Goal: Task Accomplishment & Management: Manage account settings

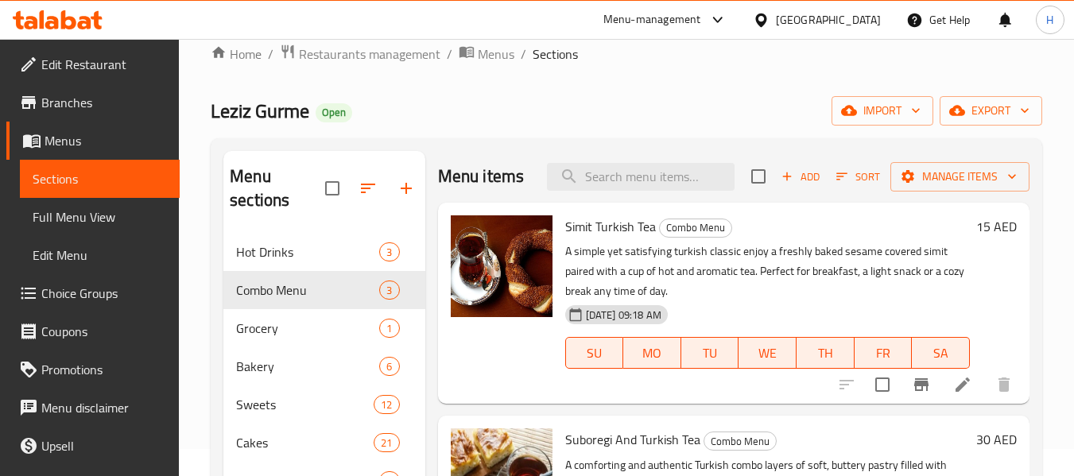
scroll to position [10, 0]
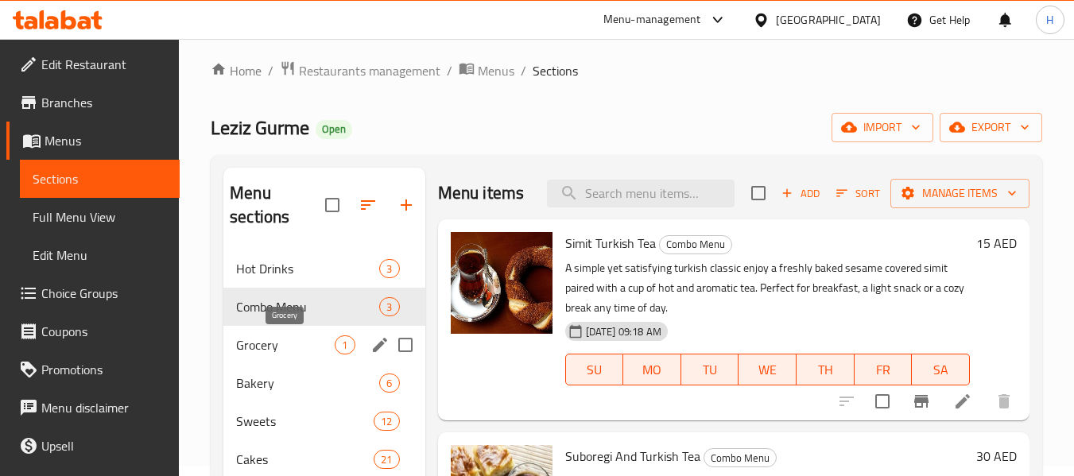
click at [275, 344] on span "Grocery" at bounding box center [285, 345] width 99 height 19
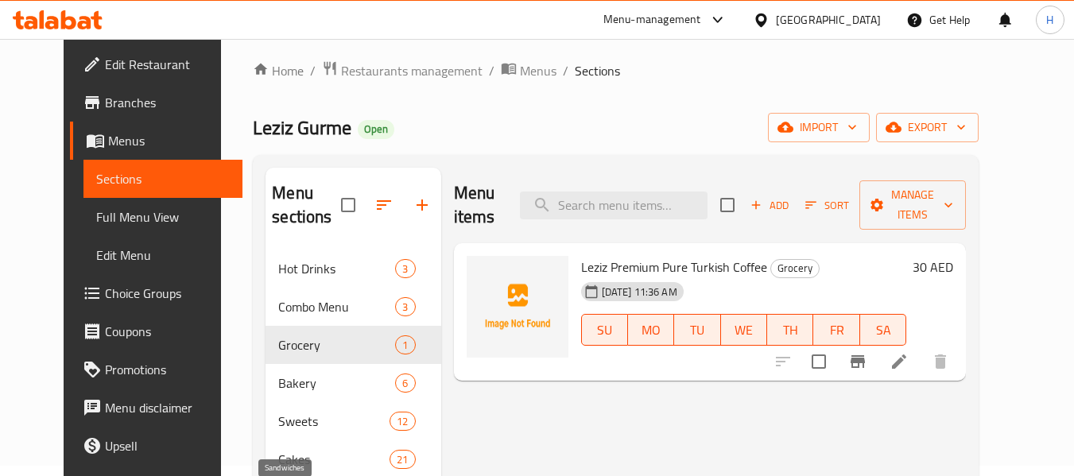
scroll to position [223, 0]
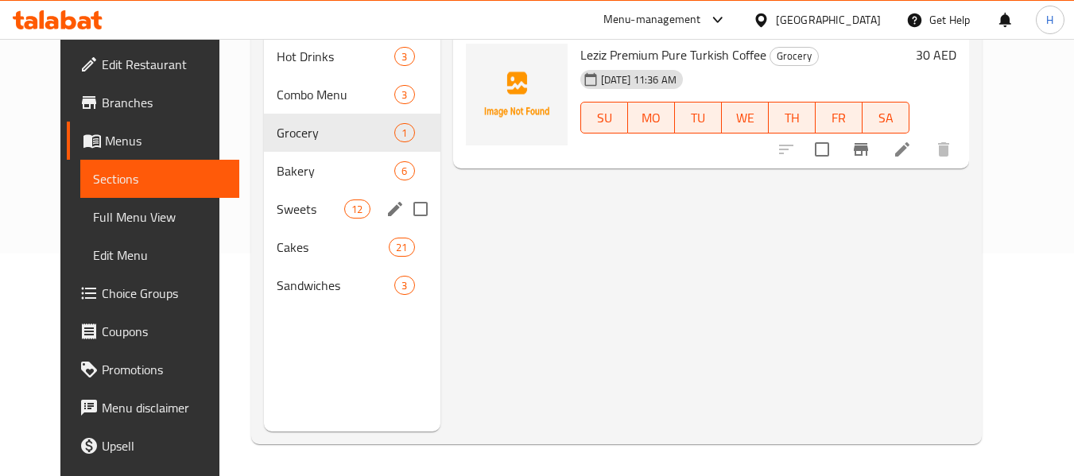
click at [288, 180] on span "Bakery" at bounding box center [336, 170] width 118 height 19
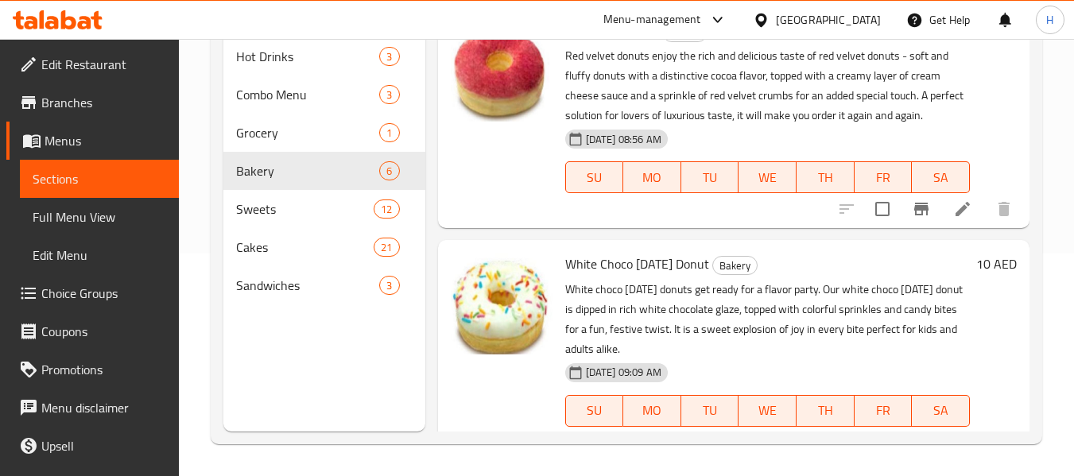
scroll to position [848, 0]
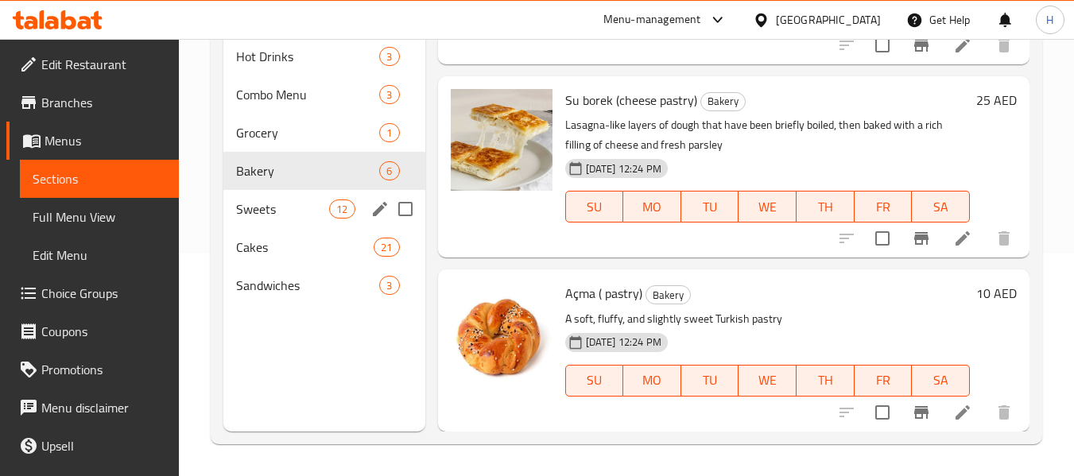
click at [293, 213] on span "Sweets" at bounding box center [282, 209] width 93 height 19
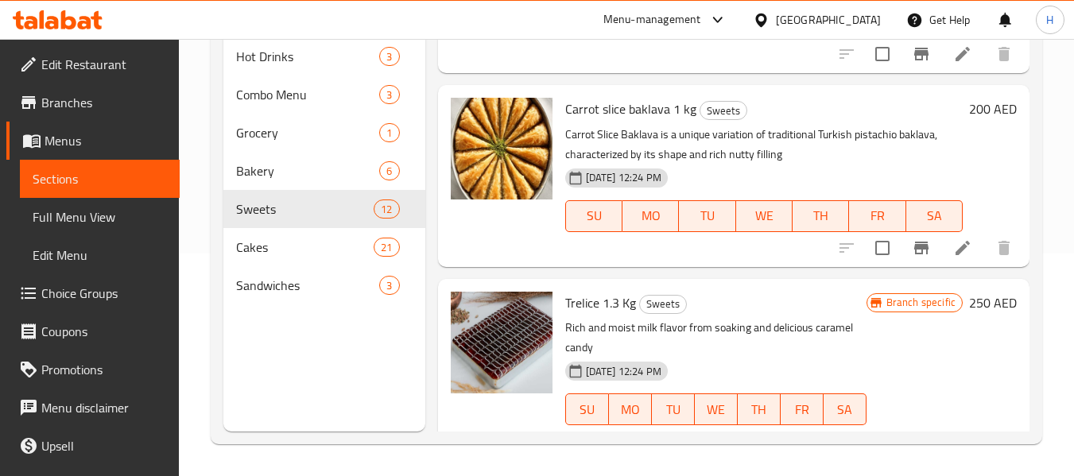
scroll to position [2029, 0]
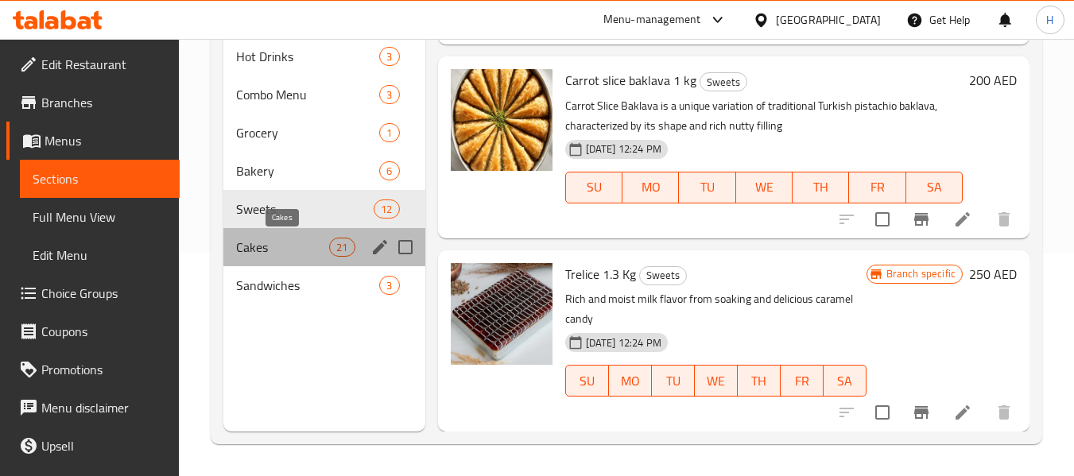
click at [298, 250] on span "Cakes" at bounding box center [282, 247] width 93 height 19
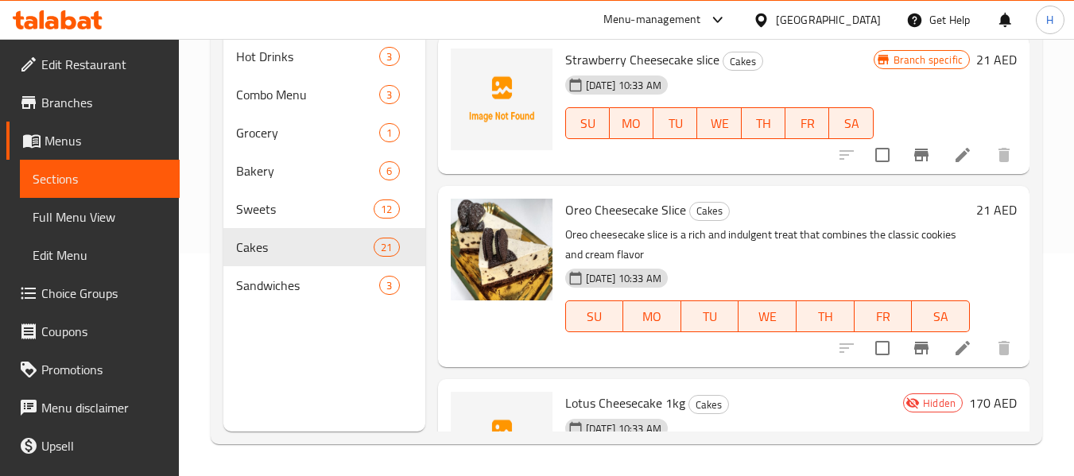
scroll to position [3363, 0]
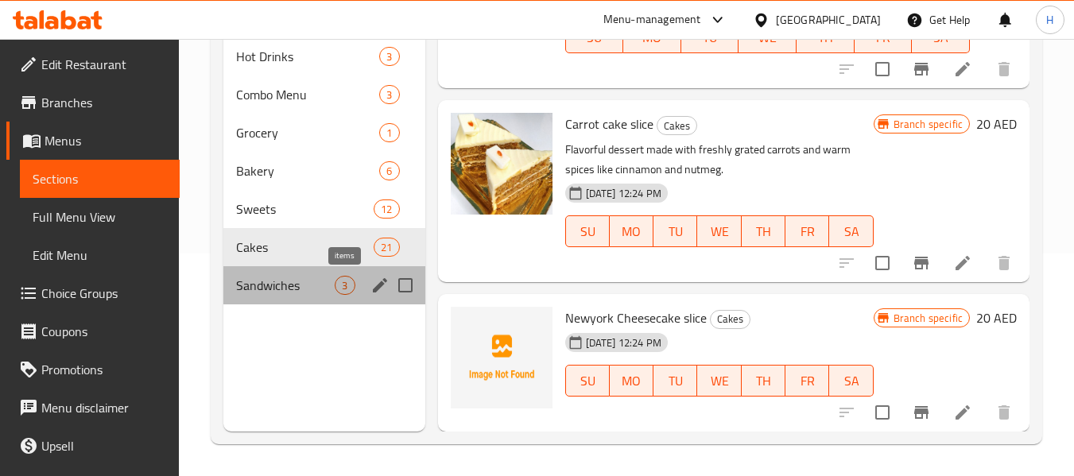
click at [344, 290] on span "3" at bounding box center [345, 285] width 18 height 15
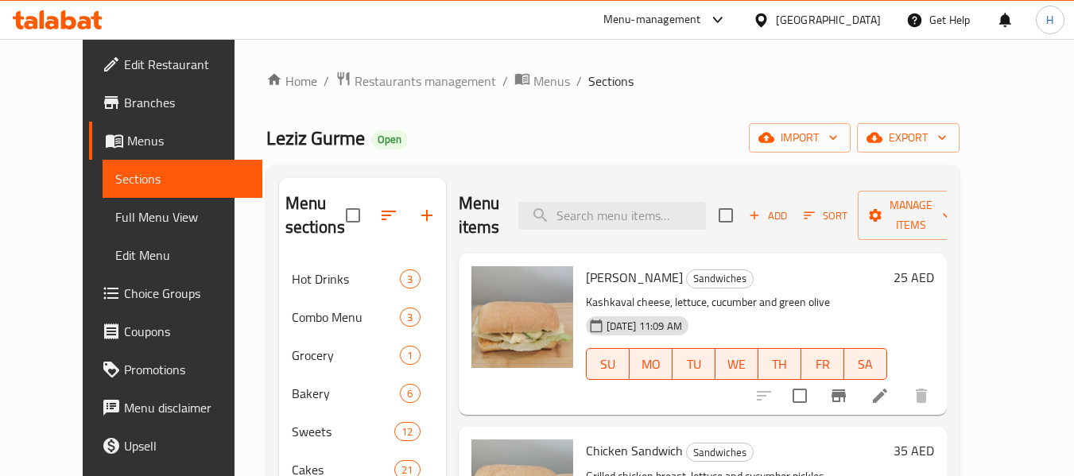
click at [266, 134] on span "Leziz Gurme" at bounding box center [315, 138] width 99 height 36
copy span "Leziz Gurme"
click at [398, 87] on span "Restaurants management" at bounding box center [426, 81] width 142 height 19
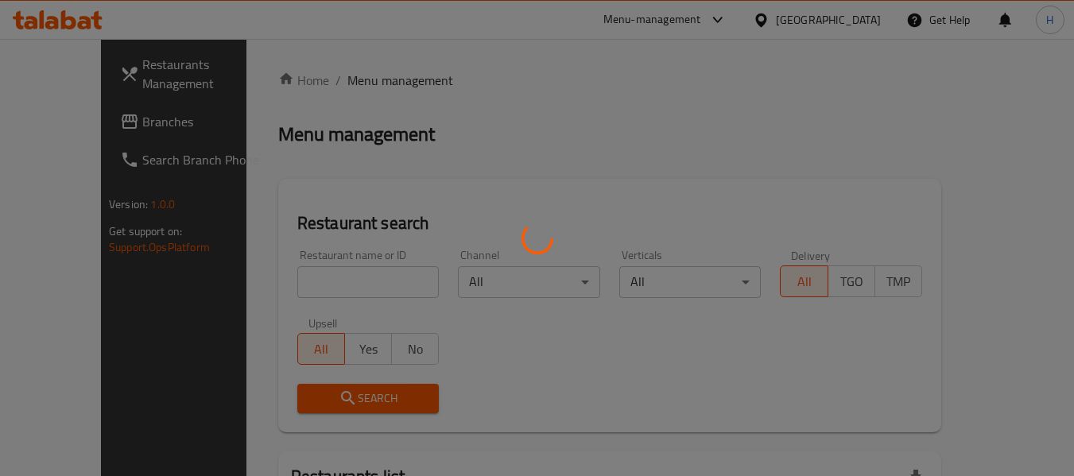
click at [86, 122] on div at bounding box center [537, 238] width 1074 height 476
click at [86, 121] on div at bounding box center [537, 238] width 1074 height 476
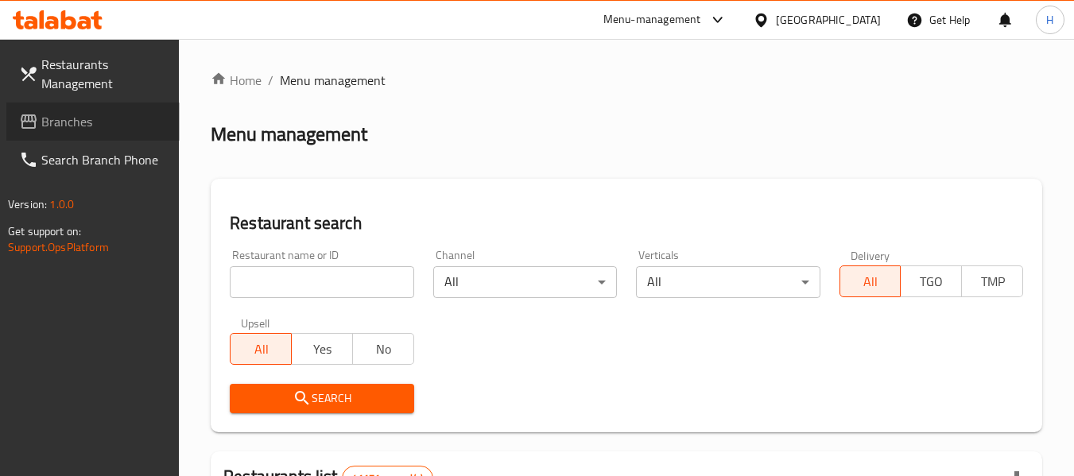
click at [87, 115] on span "Branches" at bounding box center [104, 121] width 126 height 19
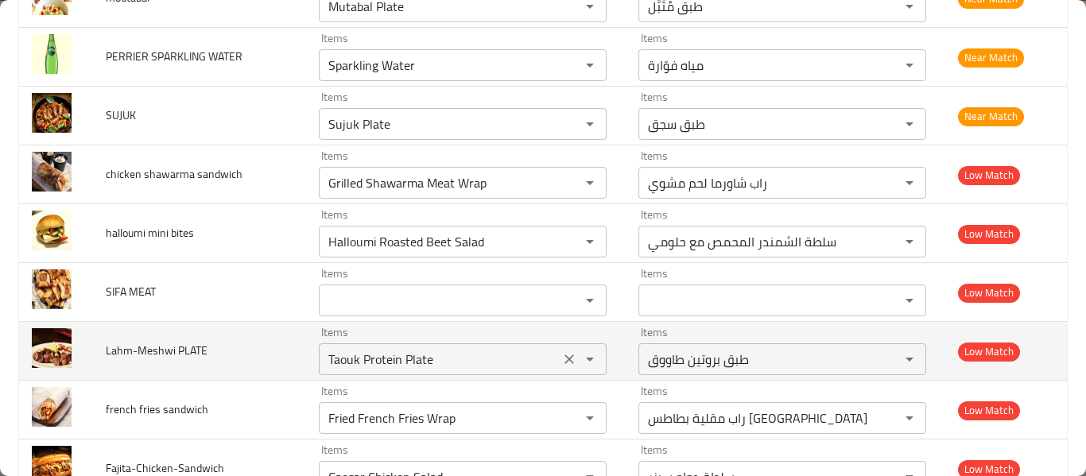
click at [383, 354] on PLATE "Taouk Protein Plate" at bounding box center [439, 359] width 231 height 22
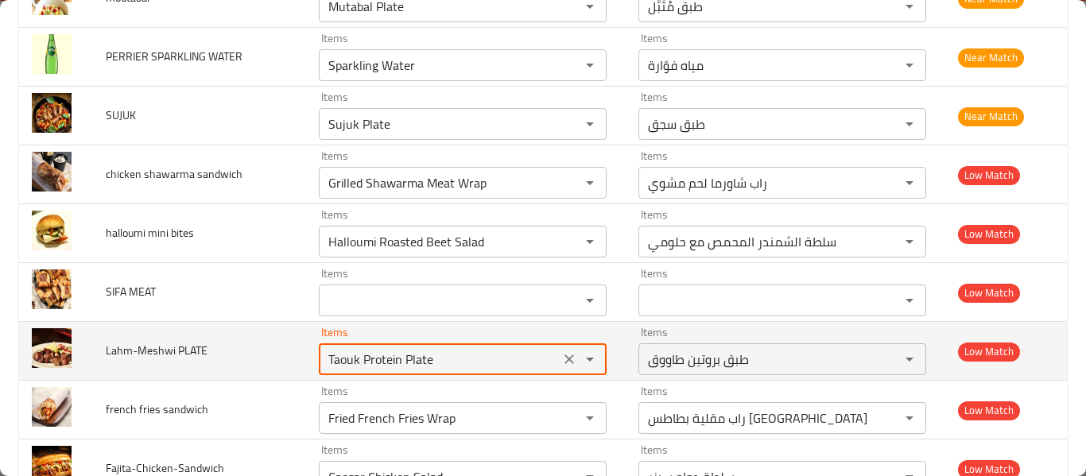
click at [558, 363] on button "Clear" at bounding box center [569, 359] width 22 height 22
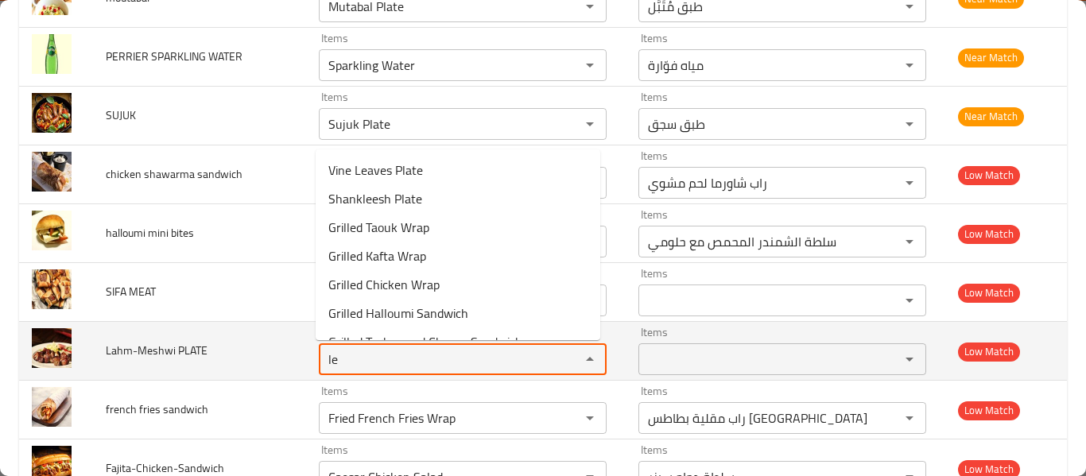
type PLATE "l"
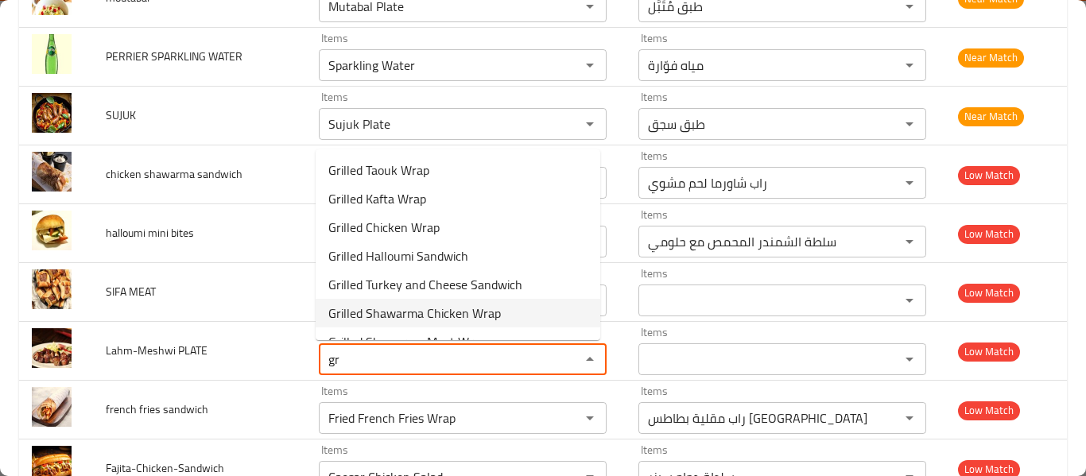
type PLATE "g"
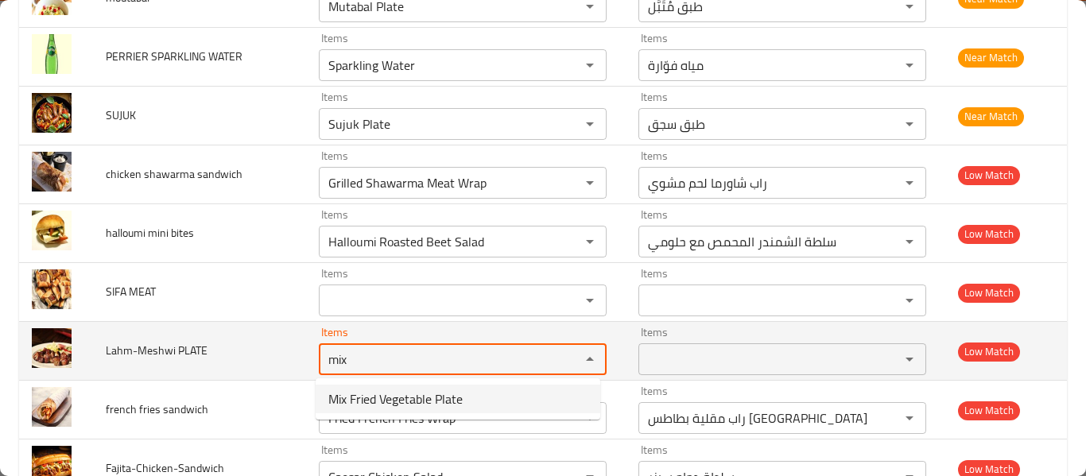
type PLATE "mix"
click at [184, 351] on span "Lahm-Meshwi PLATE" at bounding box center [157, 350] width 102 height 21
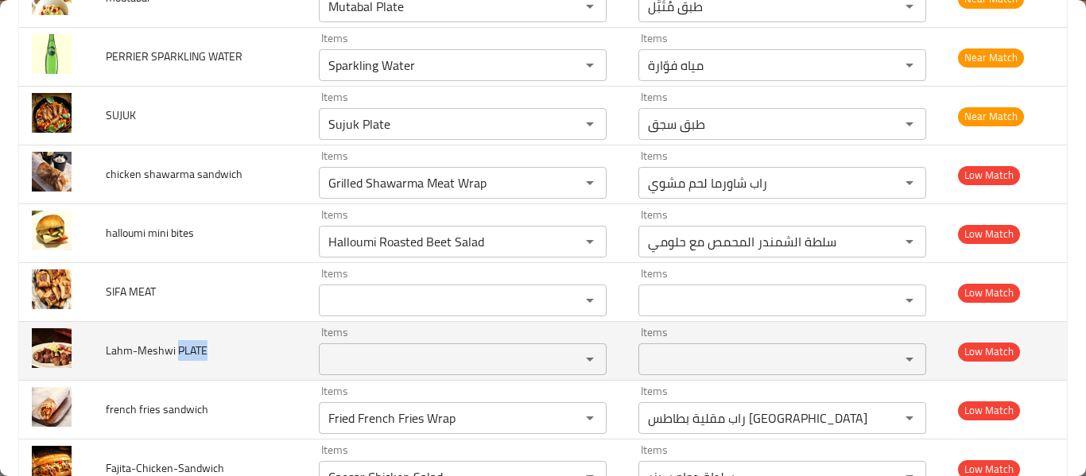
click at [184, 351] on span "Lahm-Meshwi PLATE" at bounding box center [157, 350] width 102 height 21
copy span "Lahm-Meshwi PLATE"
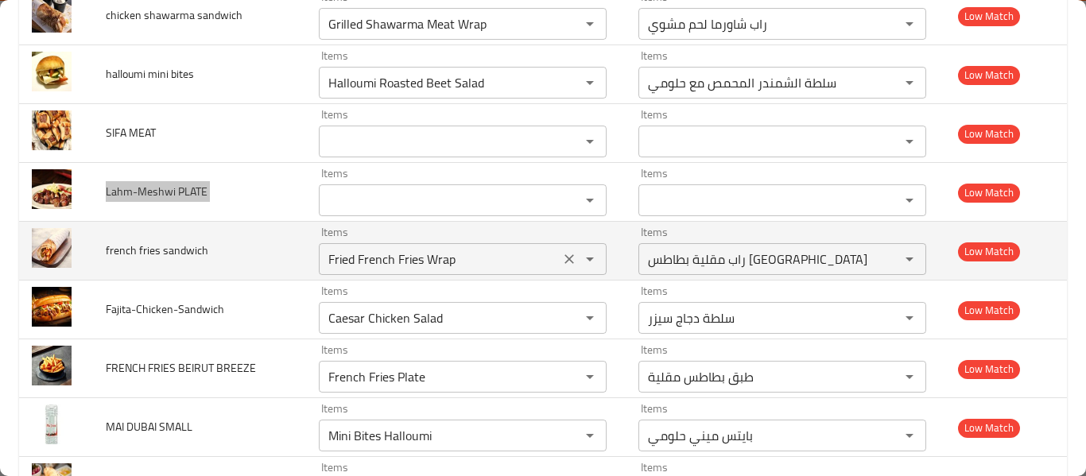
scroll to position [3604, 0]
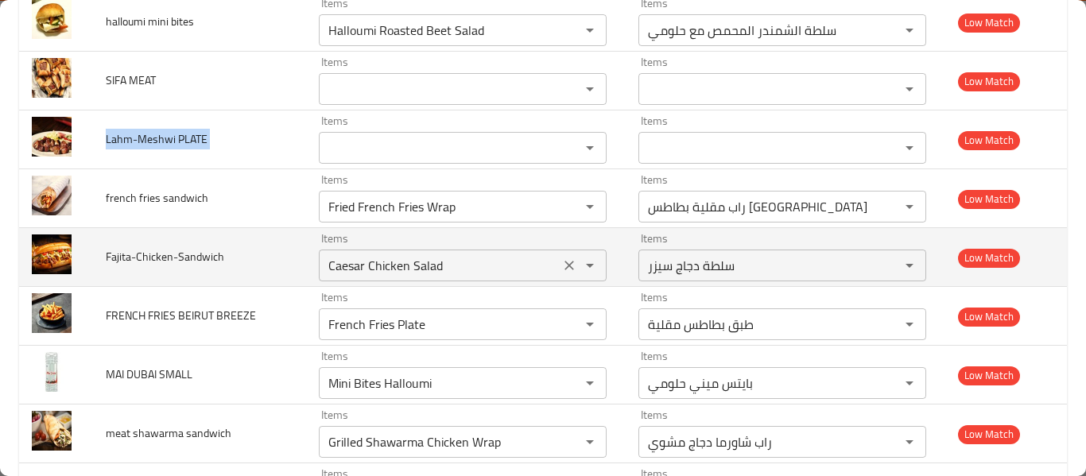
click at [387, 246] on div "Items Caesar Chicken Salad Items" at bounding box center [463, 257] width 288 height 49
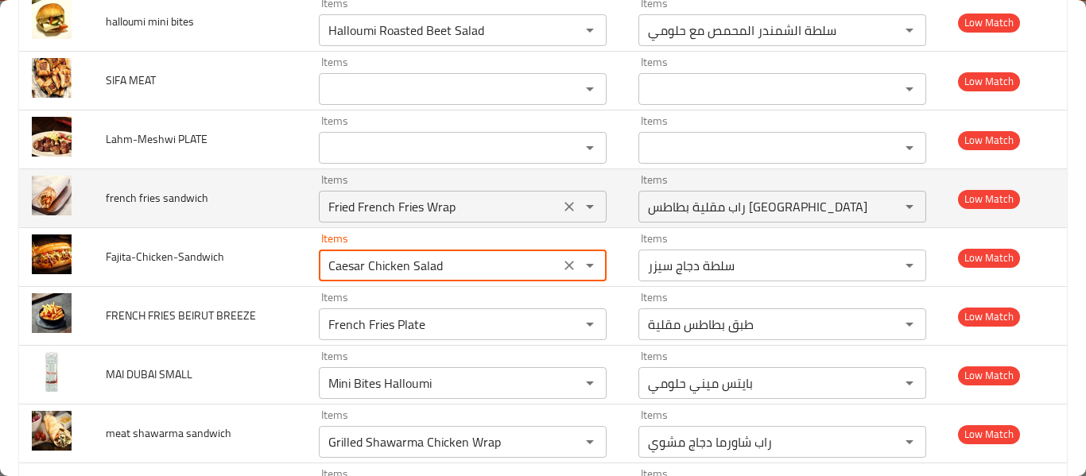
click at [388, 216] on sandwich "Fried French Fries Wrap" at bounding box center [439, 207] width 231 height 22
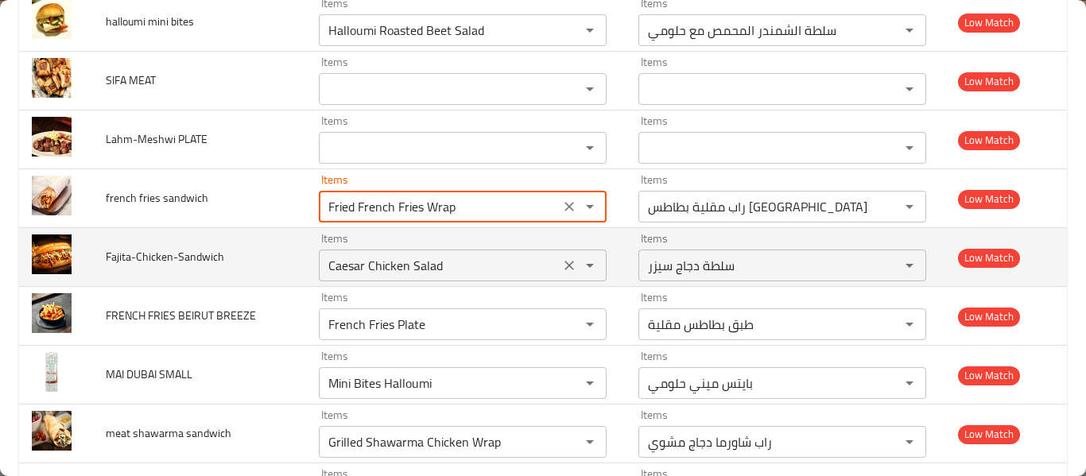
click at [439, 262] on input "Caesar Chicken Salad" at bounding box center [439, 265] width 231 height 22
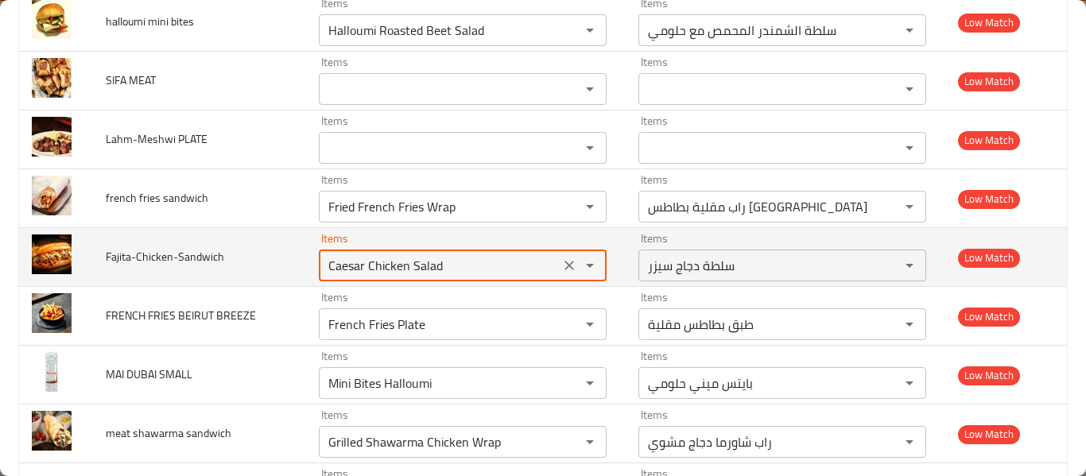
click at [565, 267] on icon "Clear" at bounding box center [570, 266] width 10 height 10
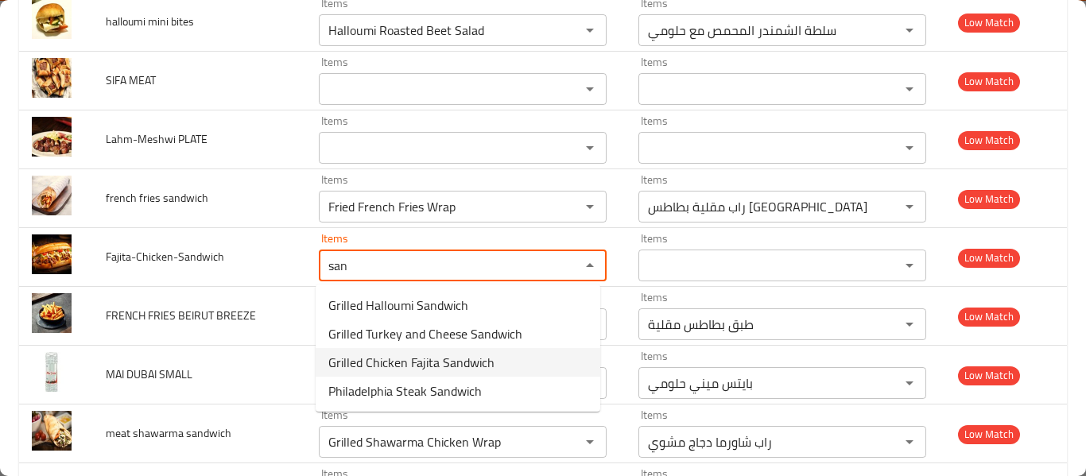
click at [430, 371] on span "Grilled Chicken Fajita Sandwich" at bounding box center [411, 362] width 166 height 19
type input "Grilled Chicken Fajita Sandwich"
type input "ساندويتش فاهيتا الدجاج المشوي"
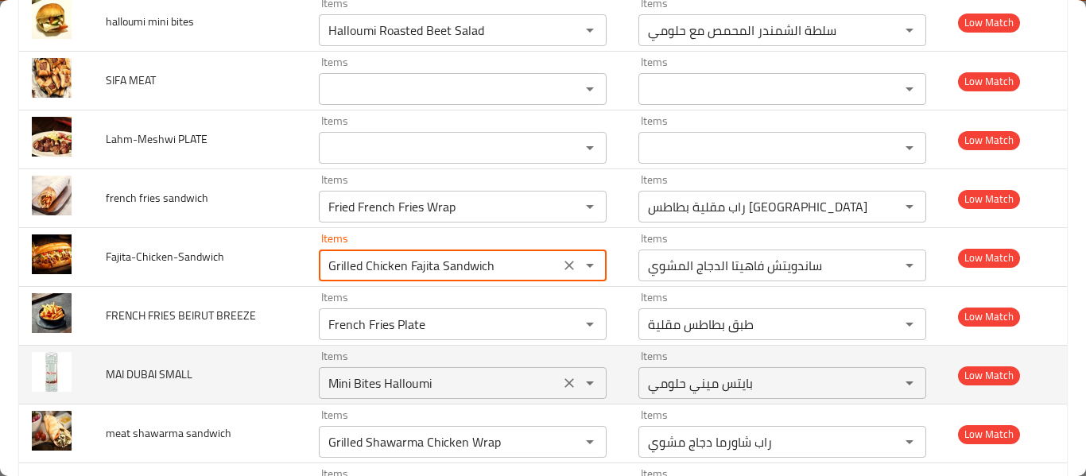
click at [561, 386] on icon "Clear" at bounding box center [569, 383] width 16 height 16
type input "Grilled Chicken Fajita Sandwich"
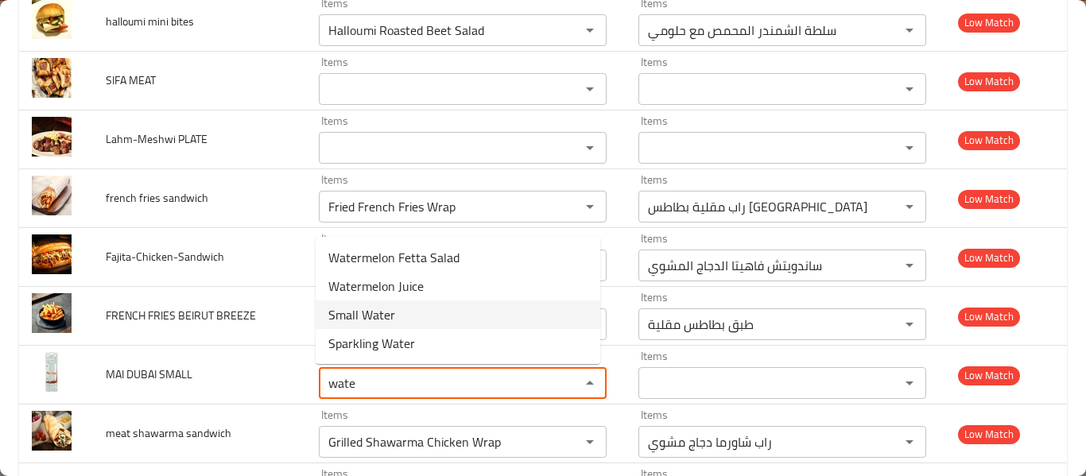
click at [385, 316] on span "Small Water" at bounding box center [361, 314] width 67 height 19
type SMALL "Small Water"
type SMALL-ar "مياه صغيرة"
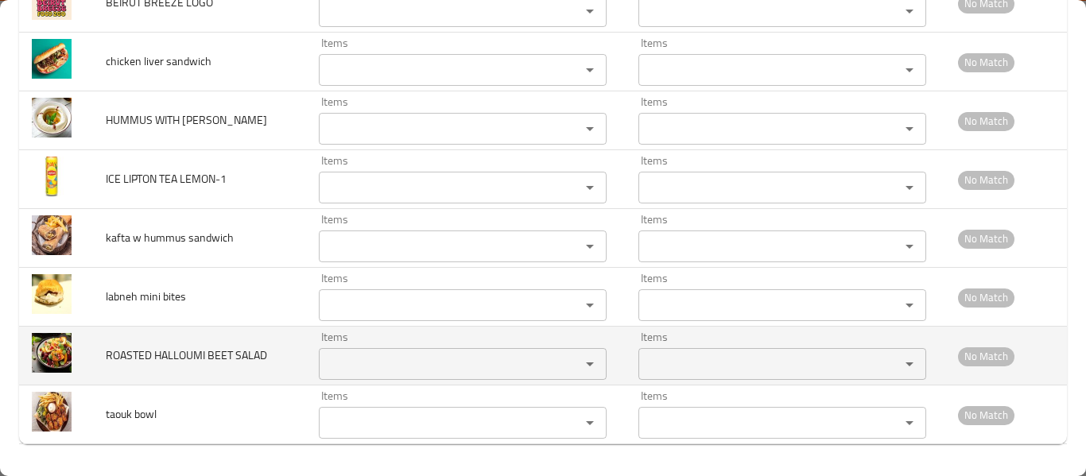
scroll to position [3906, 0]
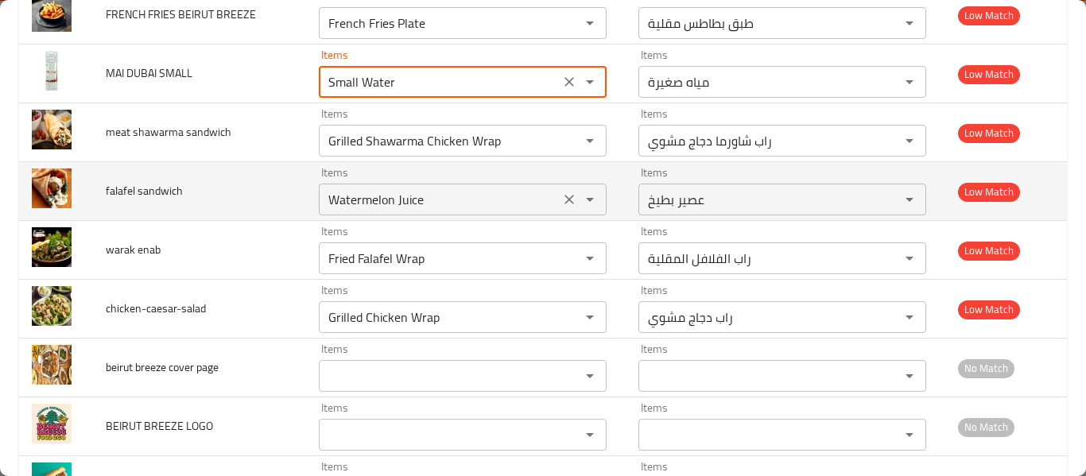
click at [572, 203] on button "Clear" at bounding box center [569, 199] width 22 height 22
type SMALL "Small Water"
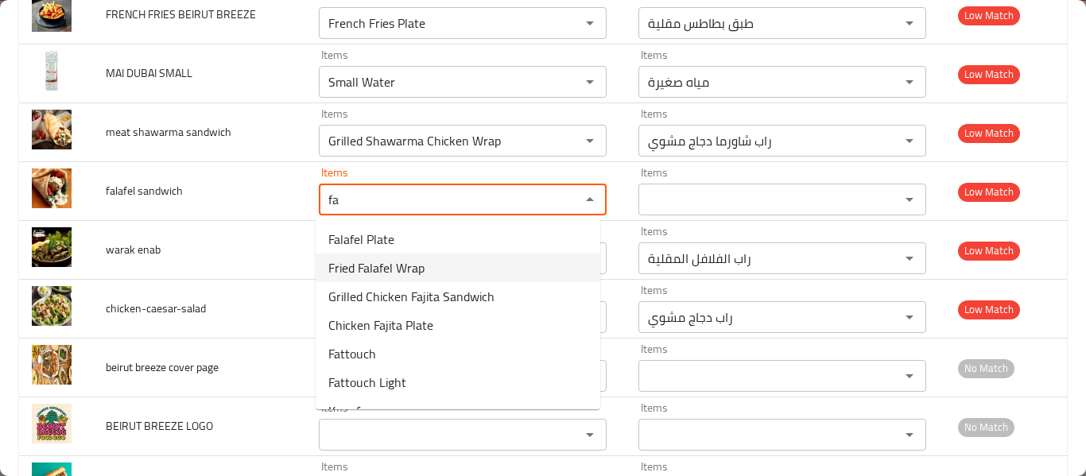
click at [421, 258] on span "Fried Falafel Wrap" at bounding box center [376, 267] width 96 height 19
type sandwich "Fried Falafel Wrap"
type sandwich-ar "راب الفلافل المقلية"
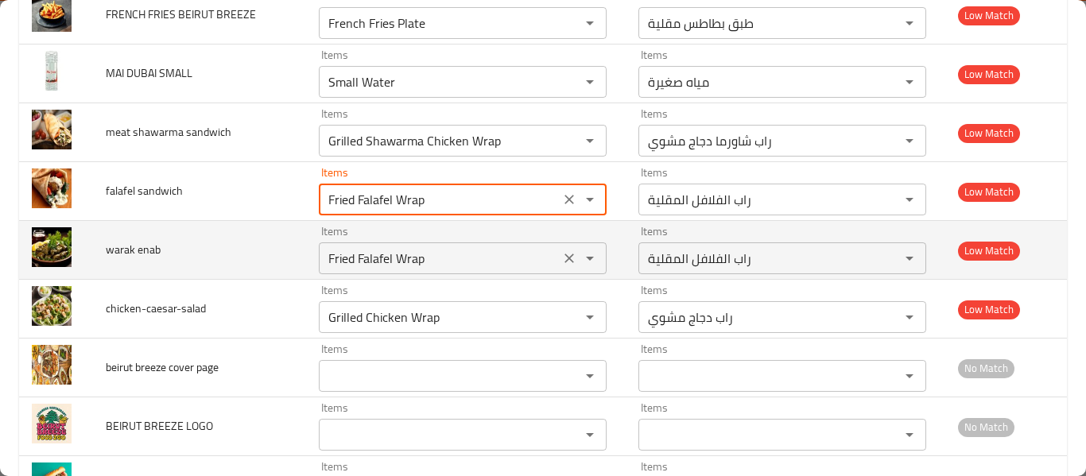
type sandwich "Fried Falafel Wrap"
click at [419, 254] on enab "Fried Falafel Wrap" at bounding box center [439, 258] width 231 height 22
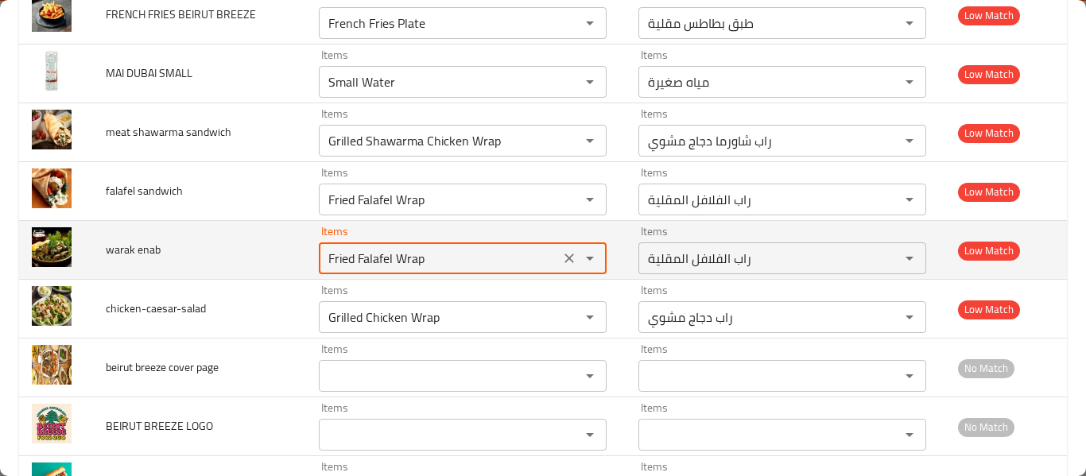
click at [419, 254] on enab "Fried Falafel Wrap" at bounding box center [439, 258] width 231 height 22
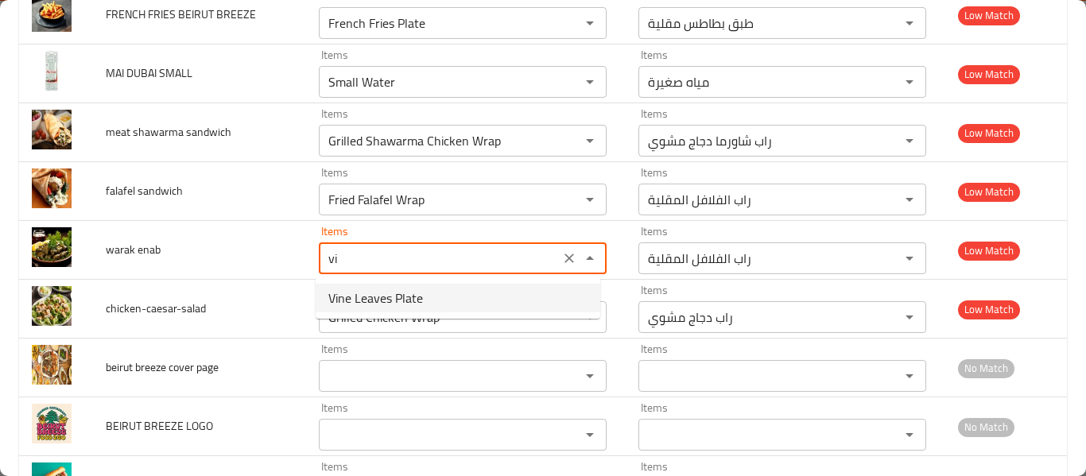
click at [413, 307] on span "Vine Leaves Plate" at bounding box center [375, 298] width 95 height 19
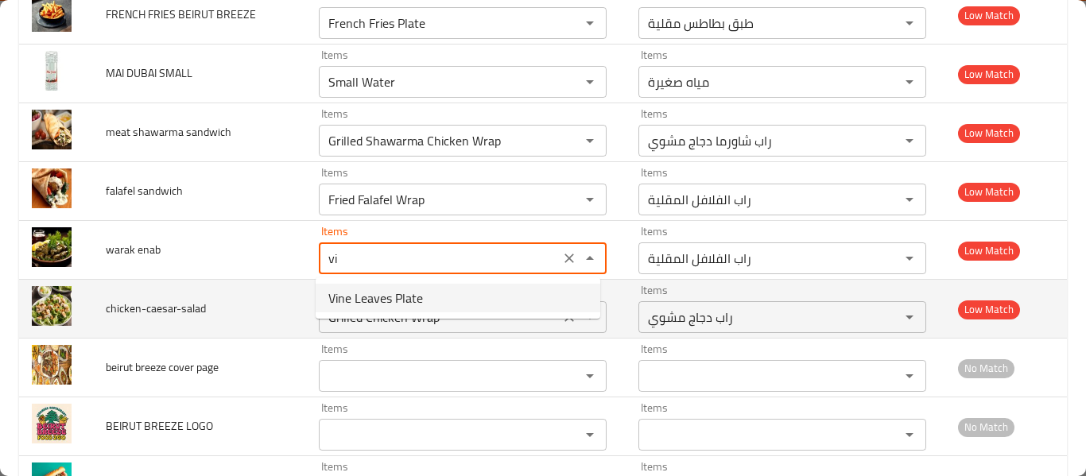
type enab "Vine Leaves Plate"
type enab-ar "طبق ورق عنب"
click at [561, 316] on icon "Clear" at bounding box center [569, 317] width 16 height 16
type enab "Vine Leaves Plate"
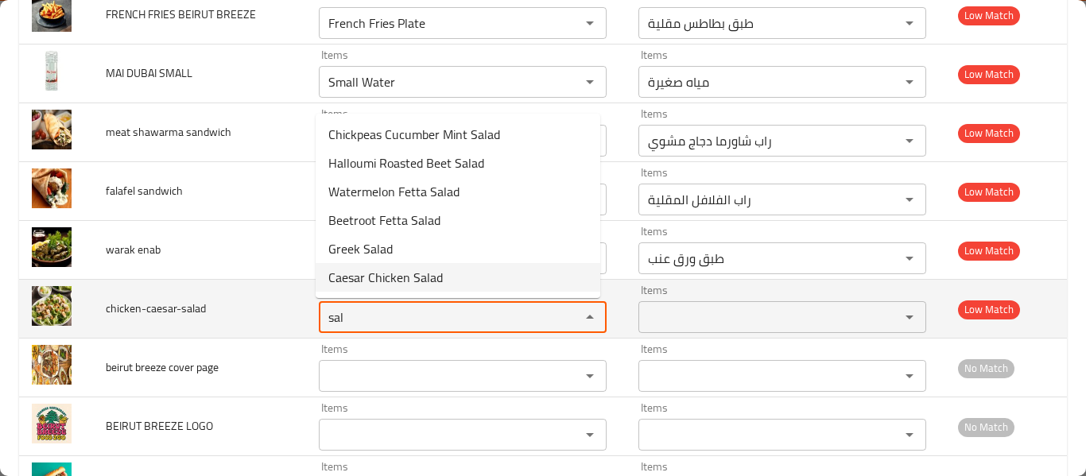
click at [370, 285] on span "Caesar Chicken Salad" at bounding box center [385, 277] width 115 height 19
type input "Caesar Chicken Salad"
type input "سلطة دجاج سيزر"
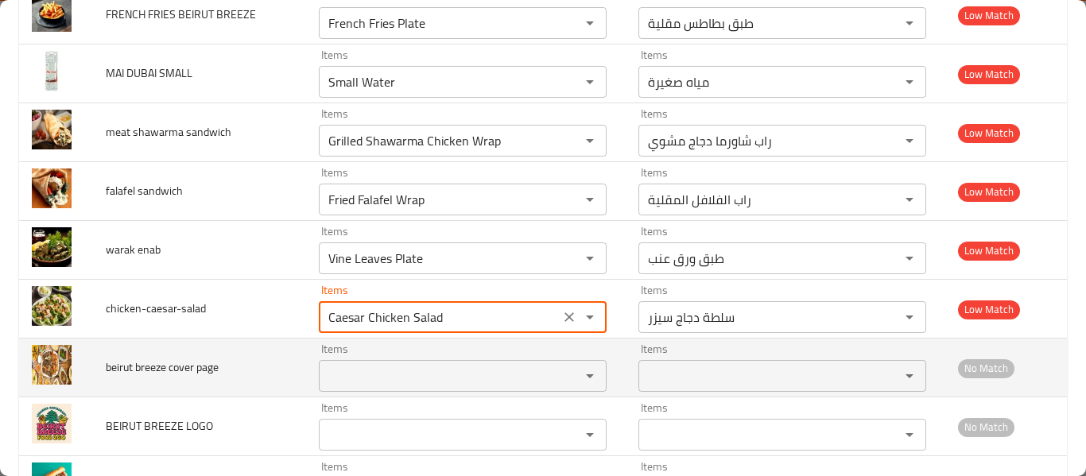
click at [386, 358] on div "Items Items" at bounding box center [463, 368] width 288 height 49
type input "Caesar Chicken Salad"
click at [386, 358] on div "Items Items" at bounding box center [463, 368] width 288 height 49
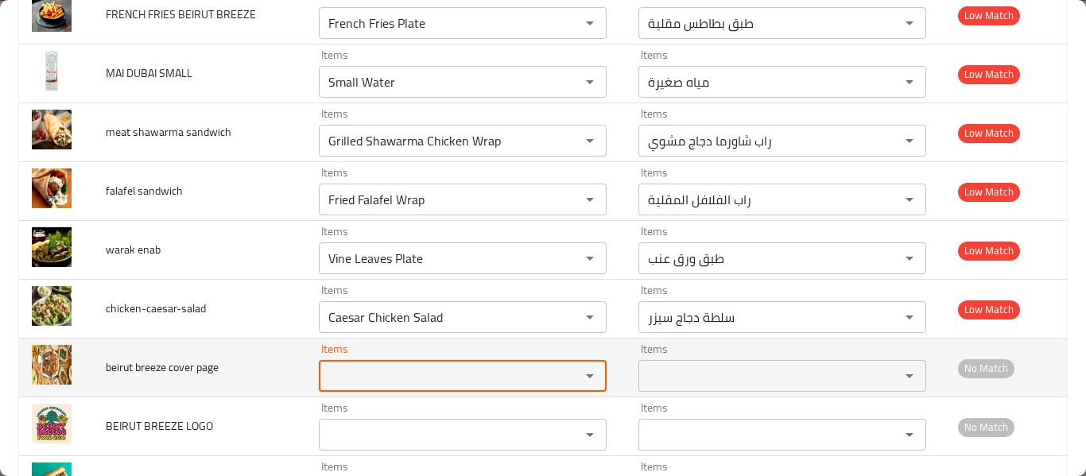
click at [386, 376] on page "Items" at bounding box center [439, 376] width 231 height 22
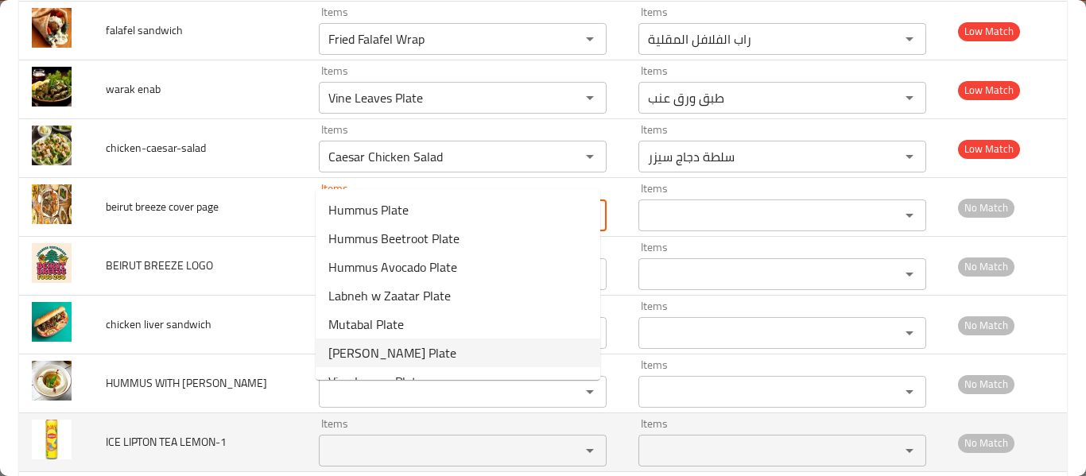
scroll to position [4117, 0]
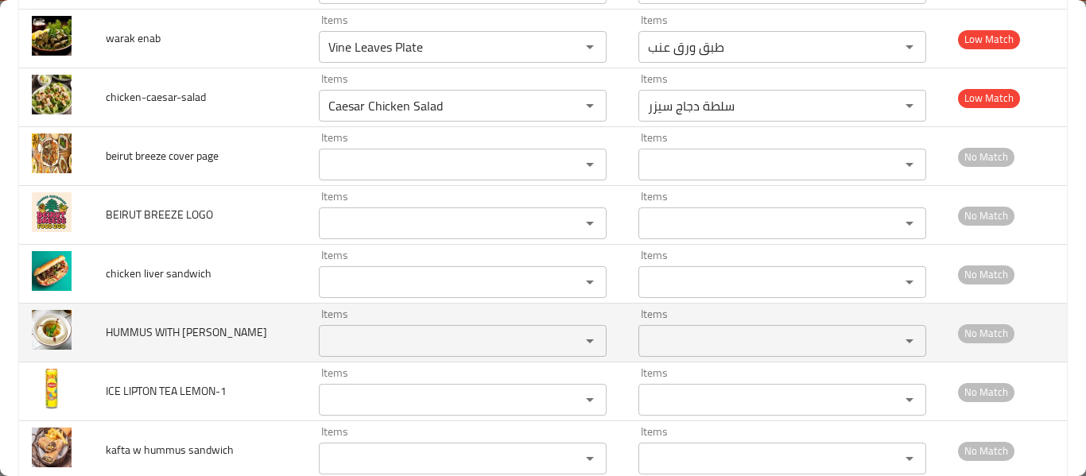
click at [142, 331] on span "HUMMUS WITH TAHINA" at bounding box center [186, 332] width 161 height 21
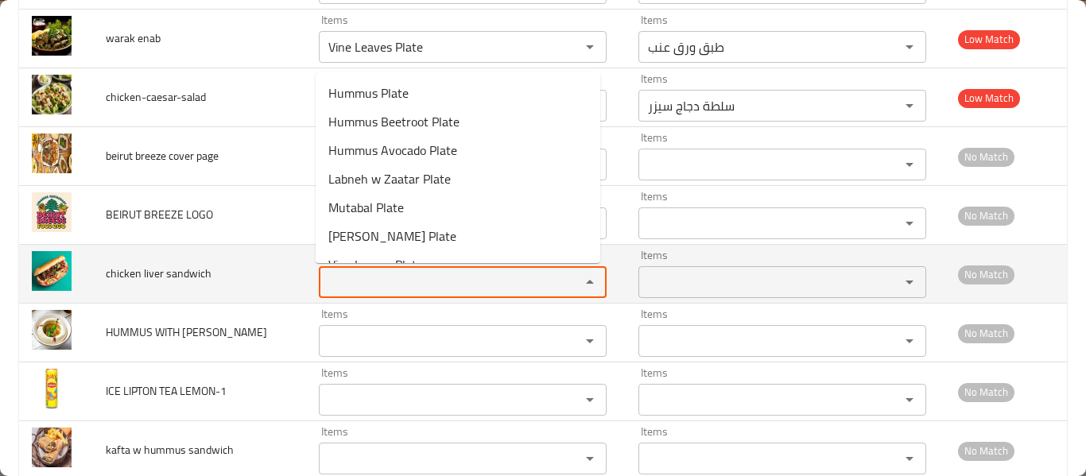
click at [371, 285] on sandwich "Items" at bounding box center [439, 282] width 231 height 22
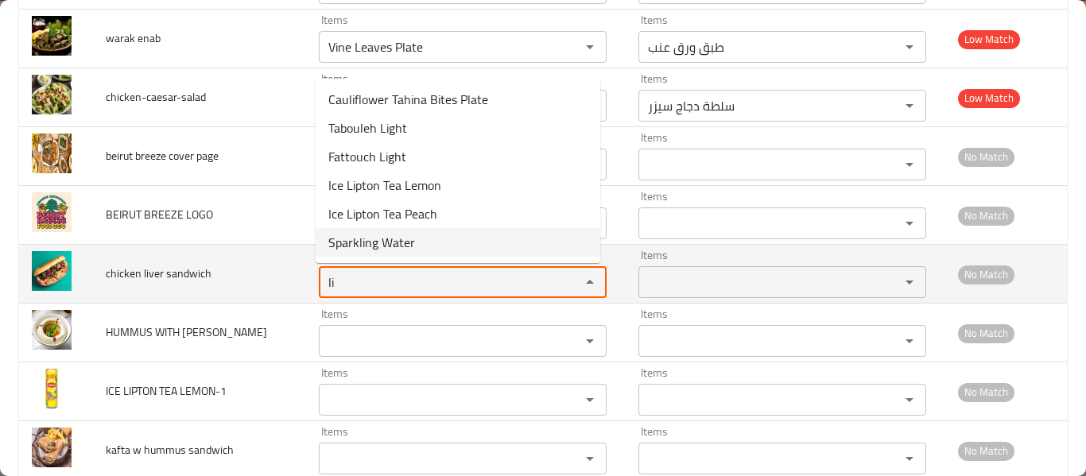
type sandwich "li"
click at [165, 274] on span "chicken liver sandwich" at bounding box center [159, 273] width 106 height 21
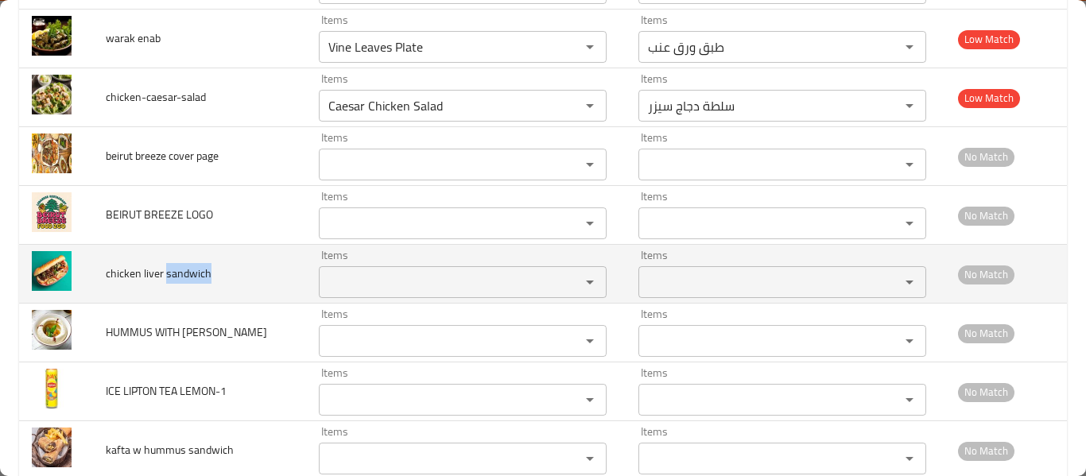
click at [165, 274] on span "chicken liver sandwich" at bounding box center [159, 273] width 106 height 21
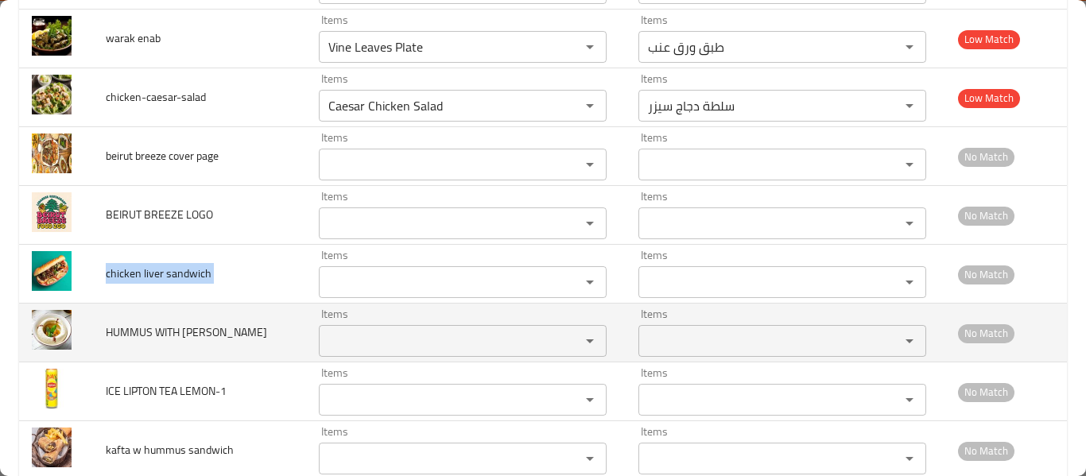
scroll to position [4330, 0]
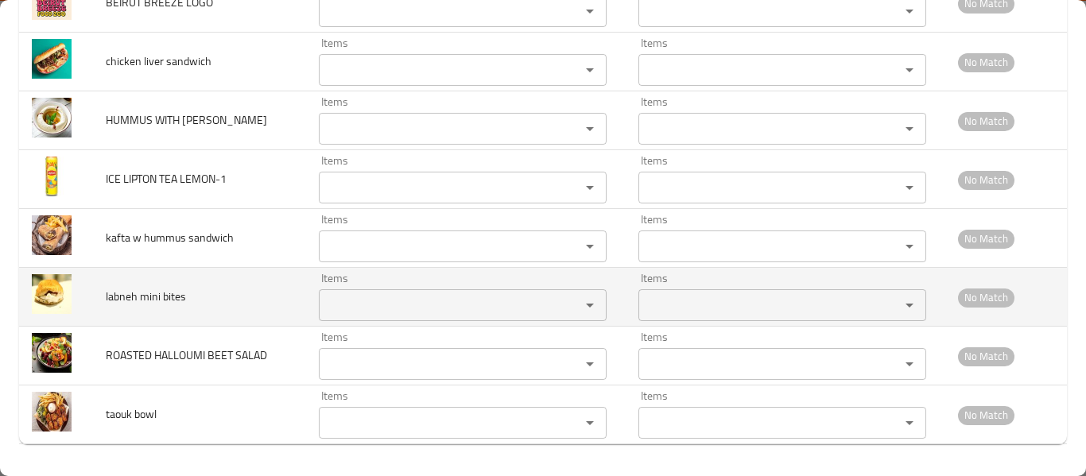
click at [206, 309] on td "labneh mini bites" at bounding box center [199, 297] width 213 height 59
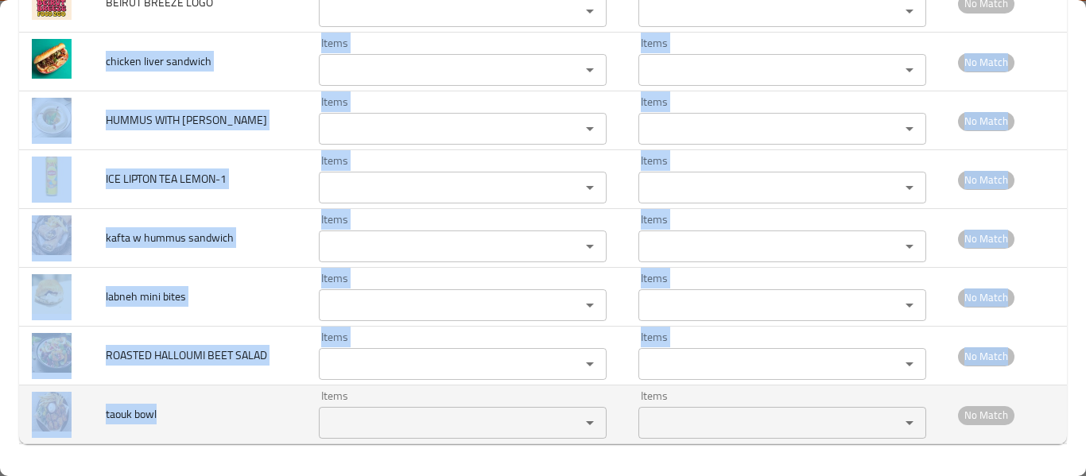
drag, startPoint x: 104, startPoint y: 274, endPoint x: 234, endPoint y: 415, distance: 191.3
copy tbody "chicken liver sandwich Items Items Items Items No Match HUMMUS WITH TAHINA Item…"
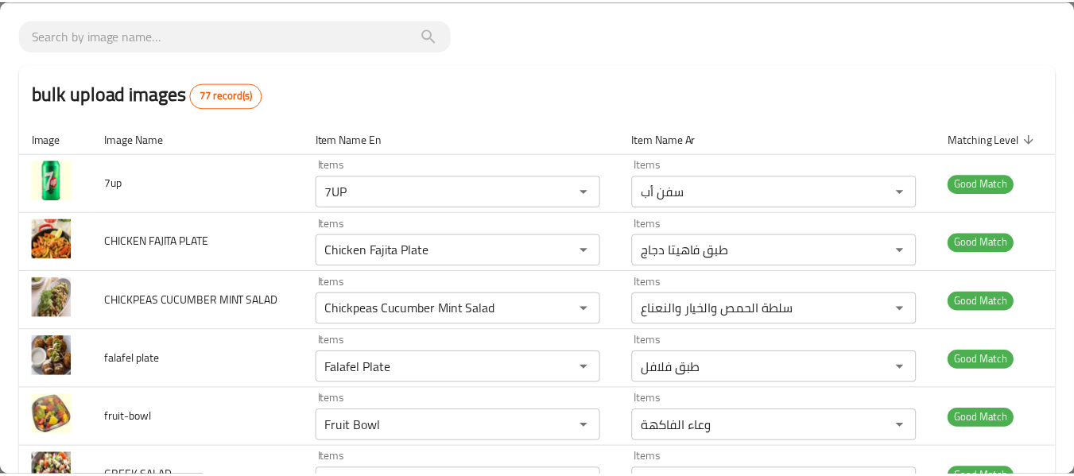
scroll to position [0, 0]
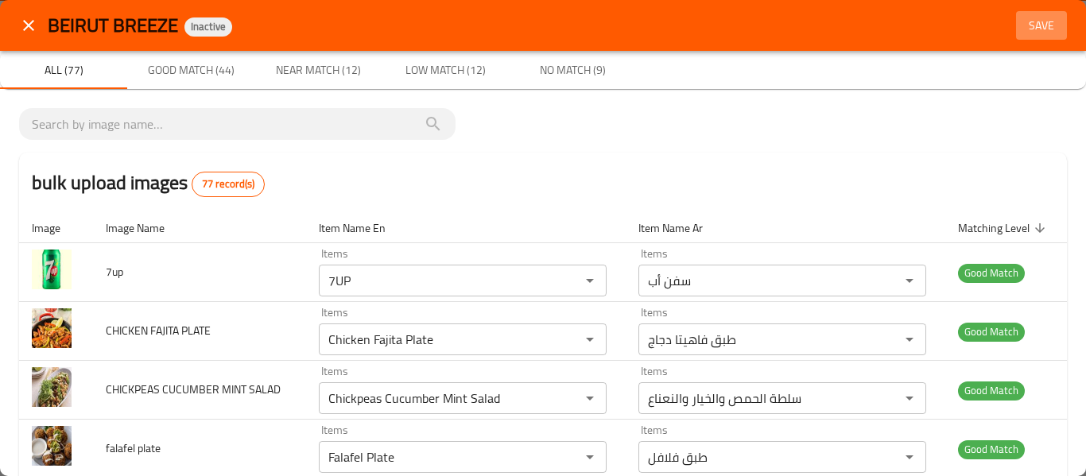
click at [1031, 32] on span "Save" at bounding box center [1042, 26] width 38 height 20
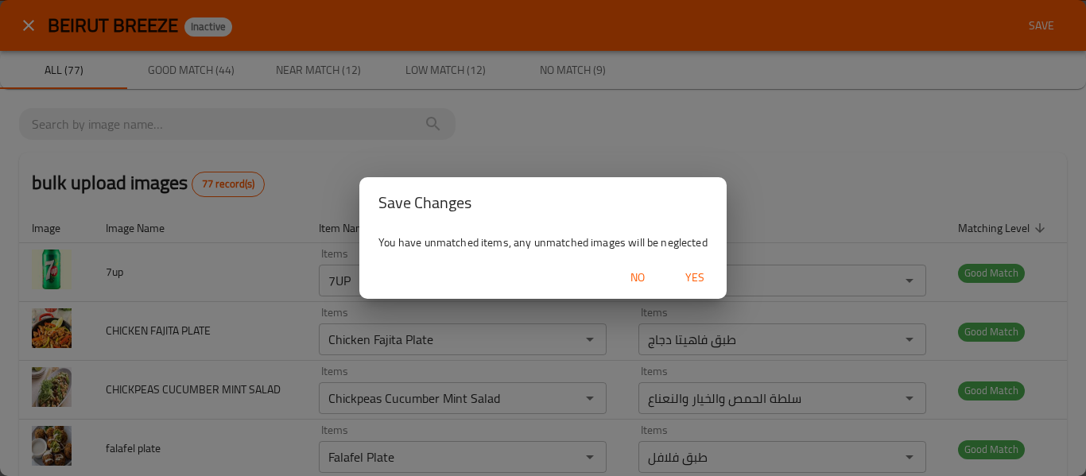
click at [681, 274] on span "Yes" at bounding box center [695, 278] width 38 height 20
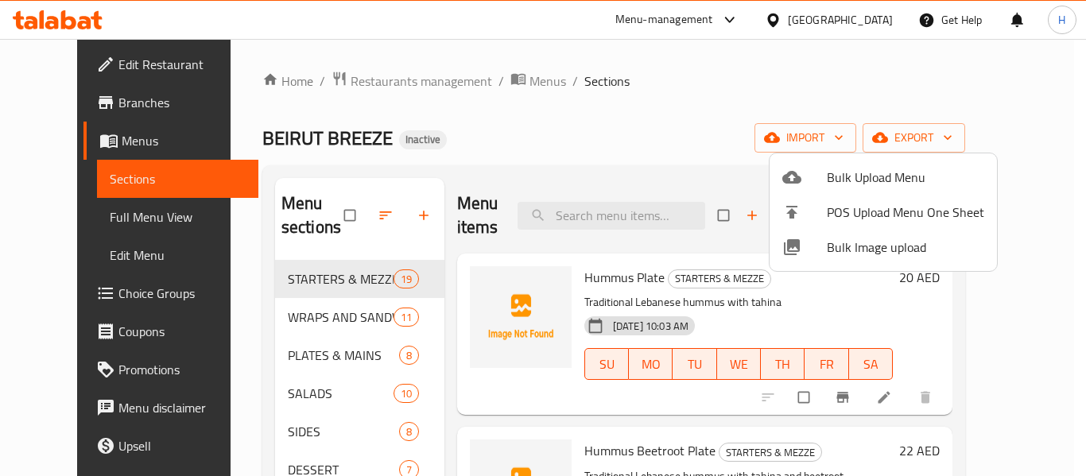
click at [68, 223] on div at bounding box center [543, 238] width 1086 height 476
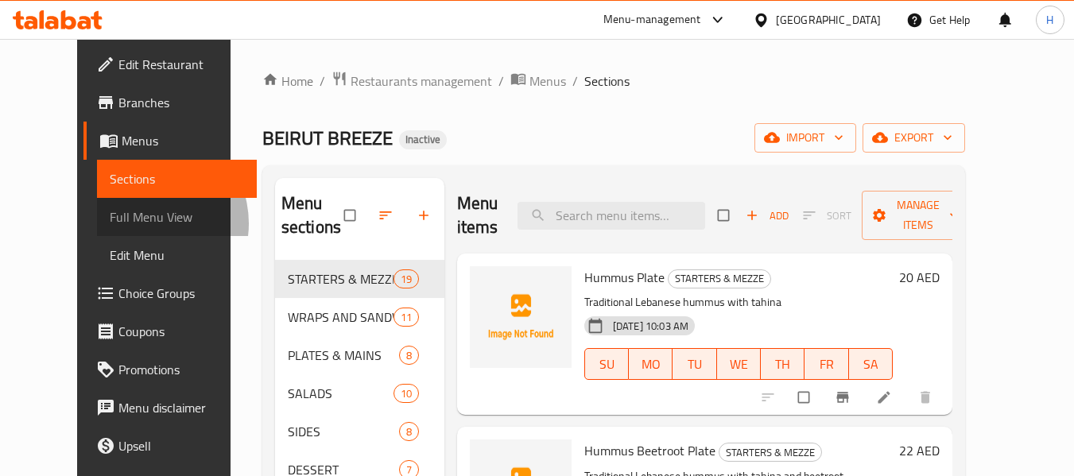
click at [110, 223] on span "Full Menu View" at bounding box center [177, 217] width 134 height 19
